Goal: Check status: Check status

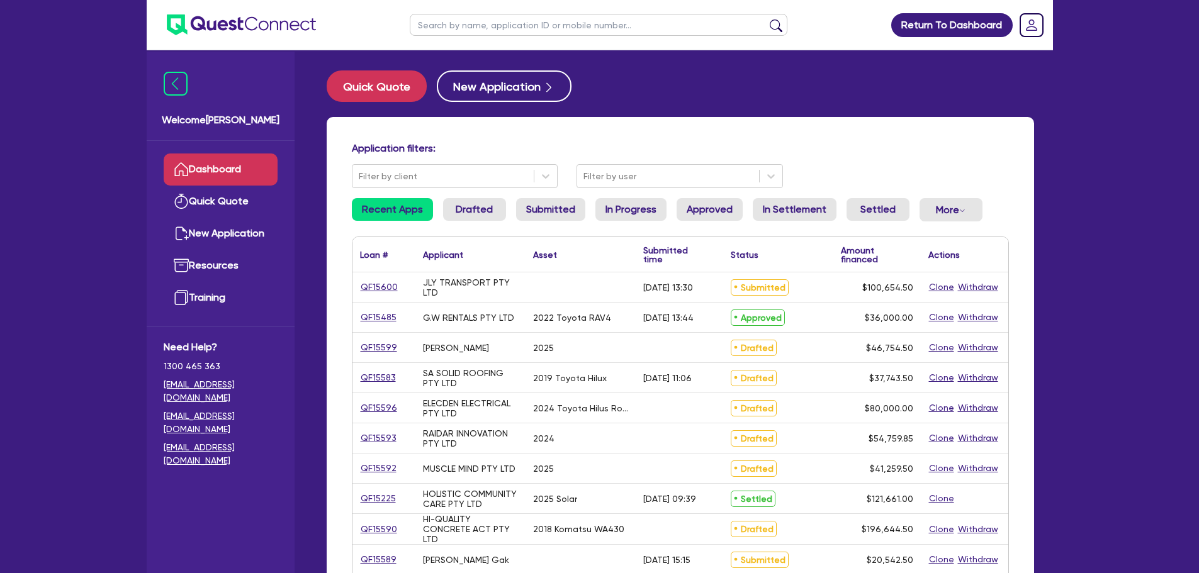
click at [490, 31] on input "text" at bounding box center [599, 25] width 378 height 22
type input "ano"
click at [766, 19] on button "submit" at bounding box center [776, 28] width 20 height 18
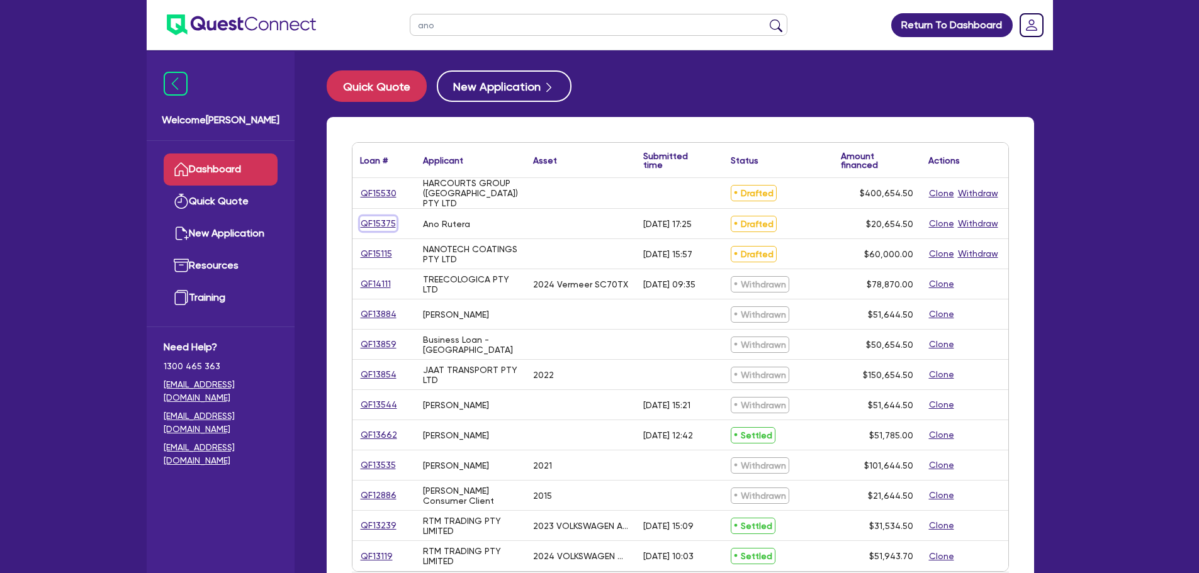
click at [379, 227] on link "QF15375" at bounding box center [378, 223] width 36 height 14
select select "Other"
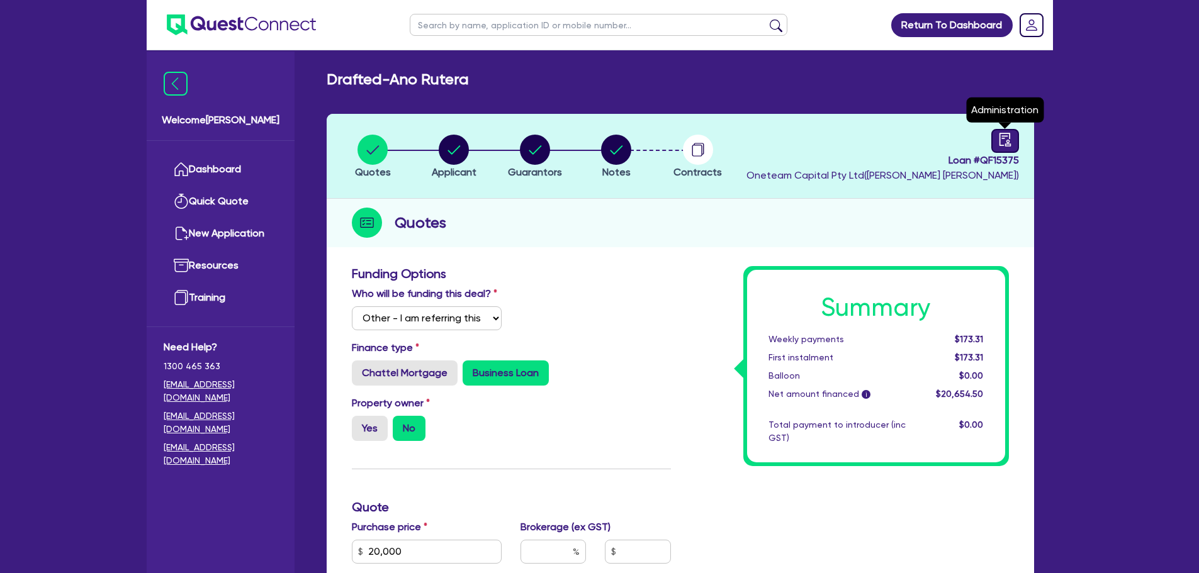
click at [1004, 141] on icon "audit" at bounding box center [1005, 140] width 14 height 14
select select "DRAFTED_AMENDED"
select select "Other"
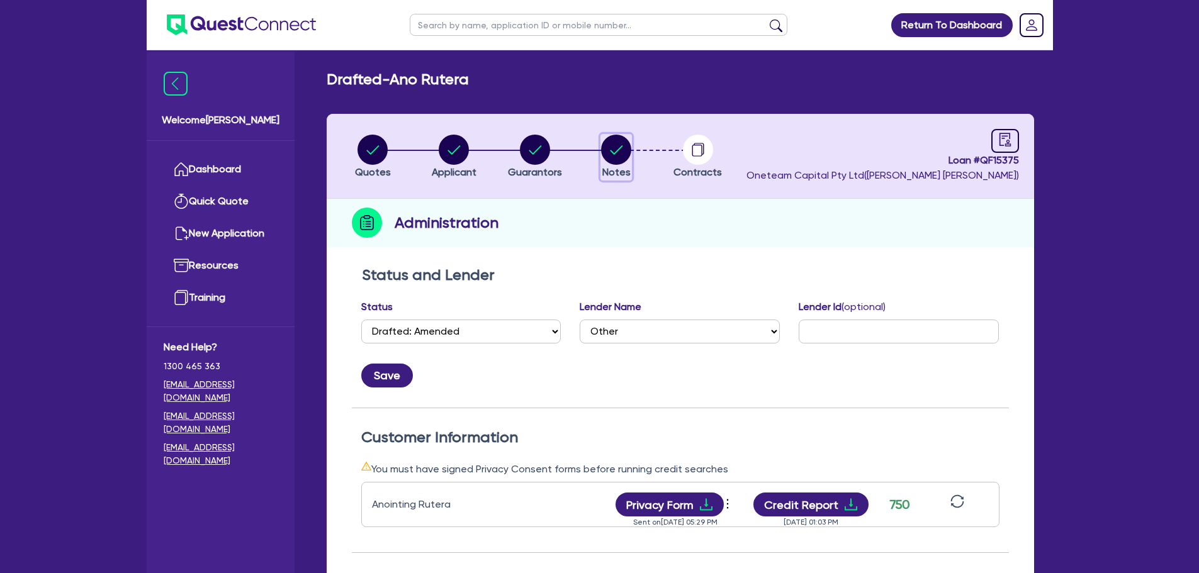
click at [622, 152] on circle "button" at bounding box center [616, 150] width 30 height 30
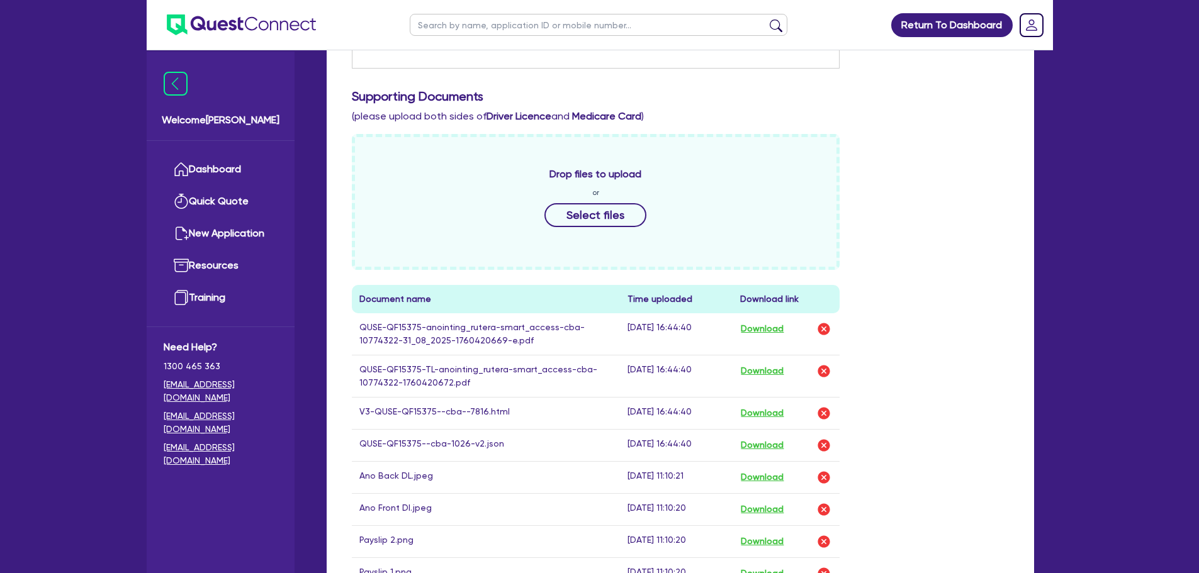
scroll to position [503, 0]
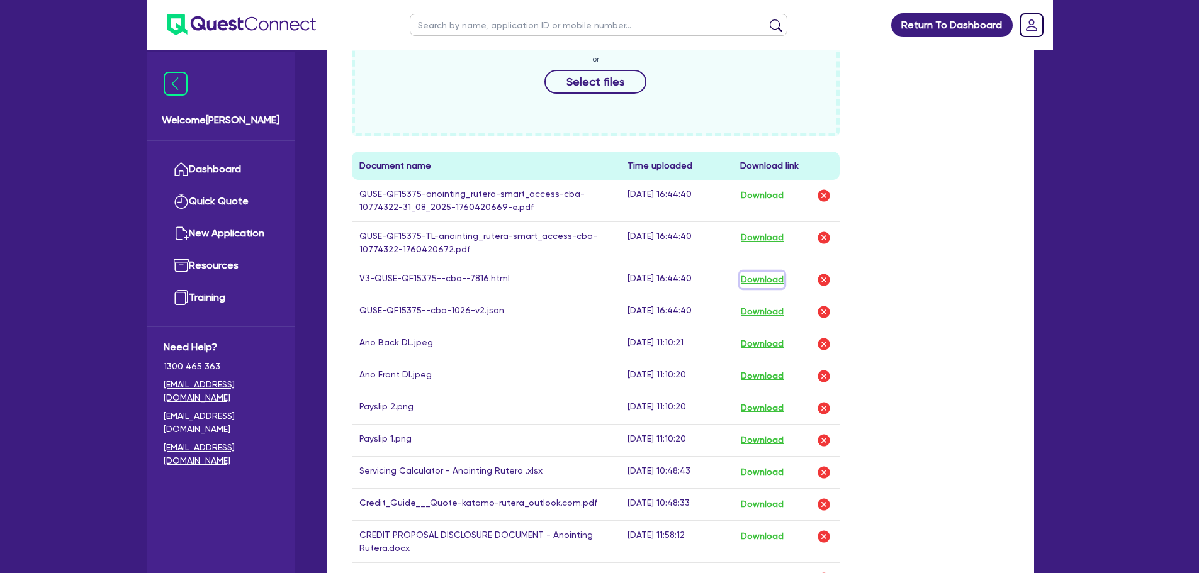
click at [778, 283] on button "Download" at bounding box center [762, 280] width 44 height 16
